Goal: Obtain resource: Obtain resource

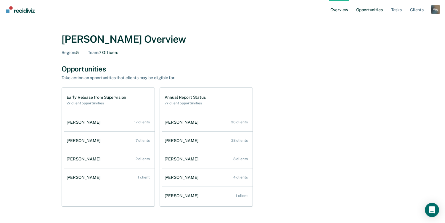
click at [369, 9] on link "Opportunities" at bounding box center [369, 9] width 29 height 19
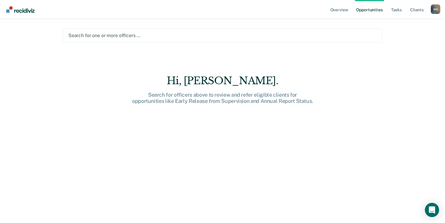
click at [126, 35] on div at bounding box center [222, 35] width 309 height 7
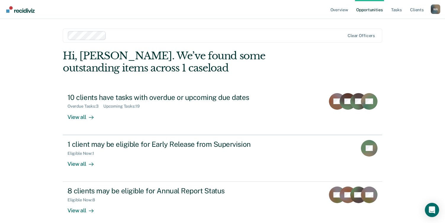
scroll to position [29, 0]
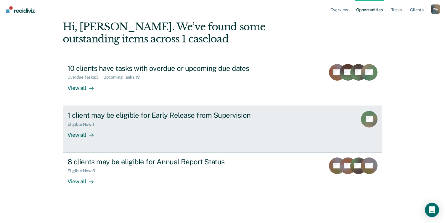
click at [72, 135] on div "View all" at bounding box center [84, 133] width 33 height 12
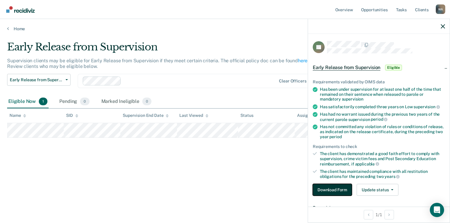
click at [338, 189] on button "Download Form" at bounding box center [332, 190] width 39 height 12
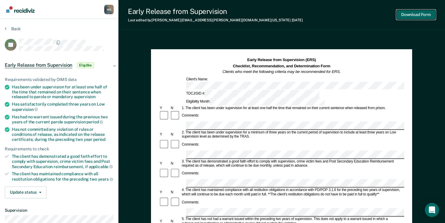
click at [407, 14] on button "Download Form" at bounding box center [416, 15] width 39 height 10
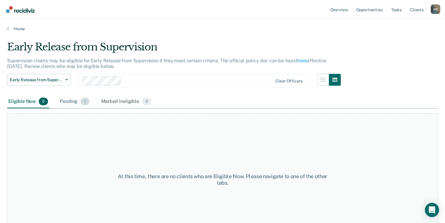
click at [72, 101] on div "Pending 1" at bounding box center [75, 101] width 32 height 13
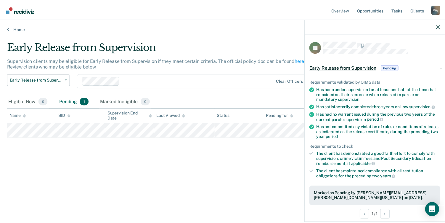
scroll to position [119, 0]
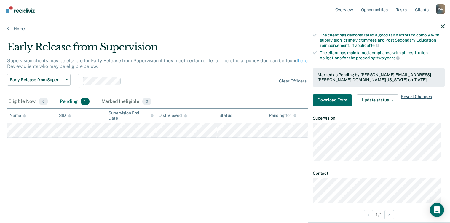
click at [415, 95] on span "Revert Changes" at bounding box center [416, 100] width 31 height 12
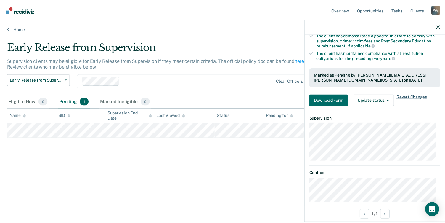
scroll to position [97, 0]
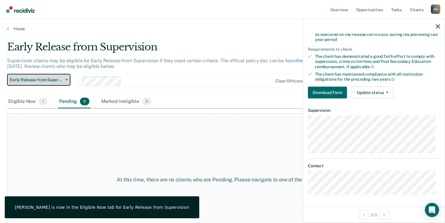
click at [47, 80] on span "Early Release from Supervision" at bounding box center [36, 79] width 53 height 5
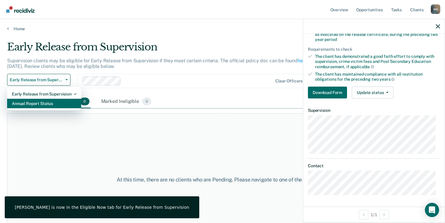
click at [41, 104] on div "Annual Report Status" at bounding box center [44, 103] width 65 height 9
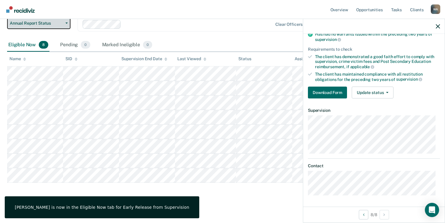
scroll to position [86, 0]
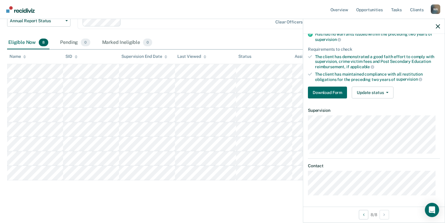
click at [272, 198] on main "Annual Report Status Supervision clients may be eligible for Annual Report Stat…" at bounding box center [222, 83] width 445 height 275
click at [438, 27] on icon "button" at bounding box center [438, 26] width 4 height 4
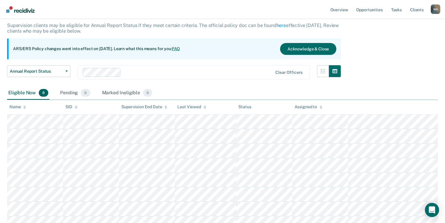
scroll to position [0, 0]
